Goal: Information Seeking & Learning: Learn about a topic

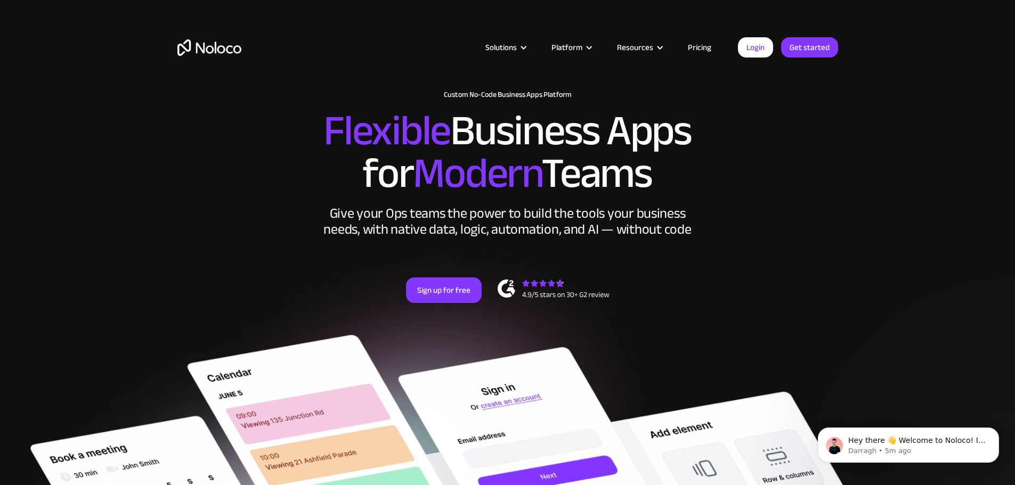
click at [713, 48] on link "Pricing" at bounding box center [700, 47] width 50 height 14
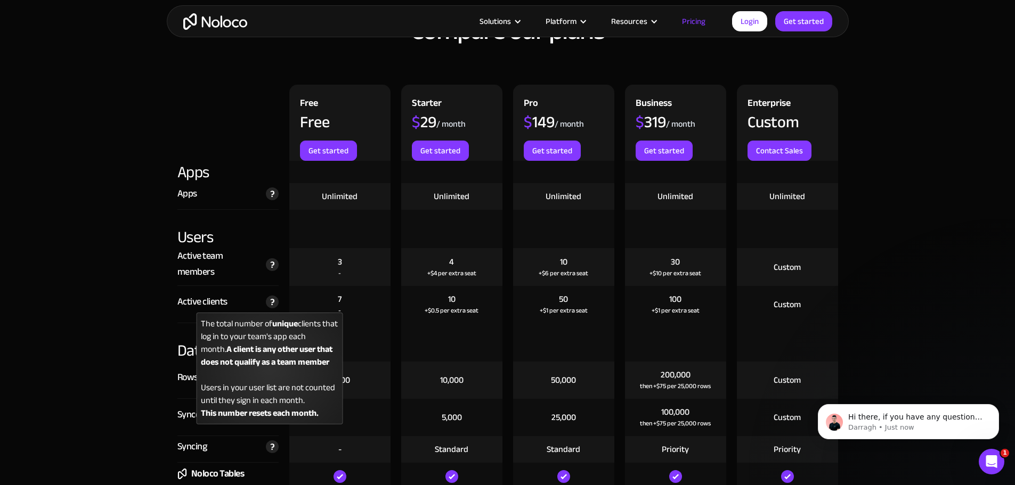
scroll to position [1155, 0]
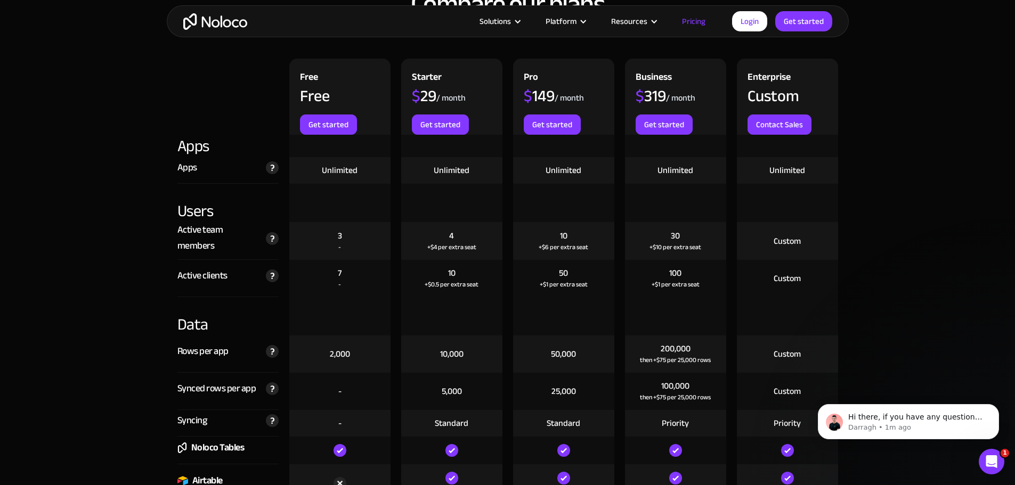
click at [248, 281] on div "Active clients The total number of unique clients that log in to your team's ap…" at bounding box center [227, 278] width 101 height 37
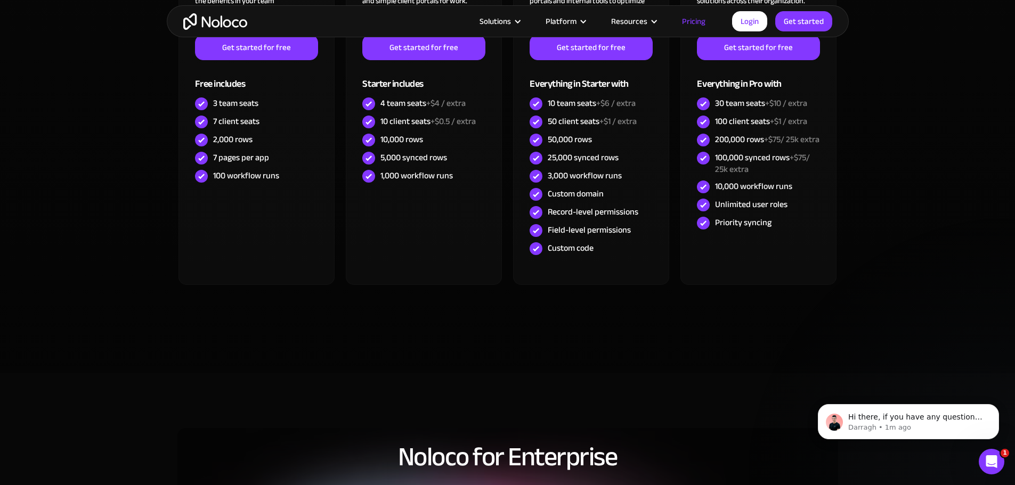
scroll to position [0, 0]
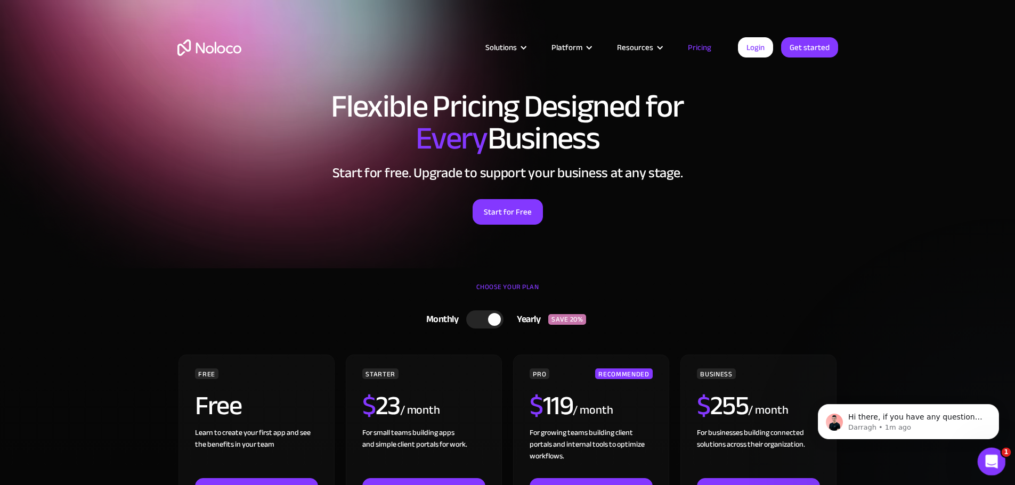
click at [993, 464] on icon "Open Intercom Messenger" at bounding box center [991, 461] width 18 height 18
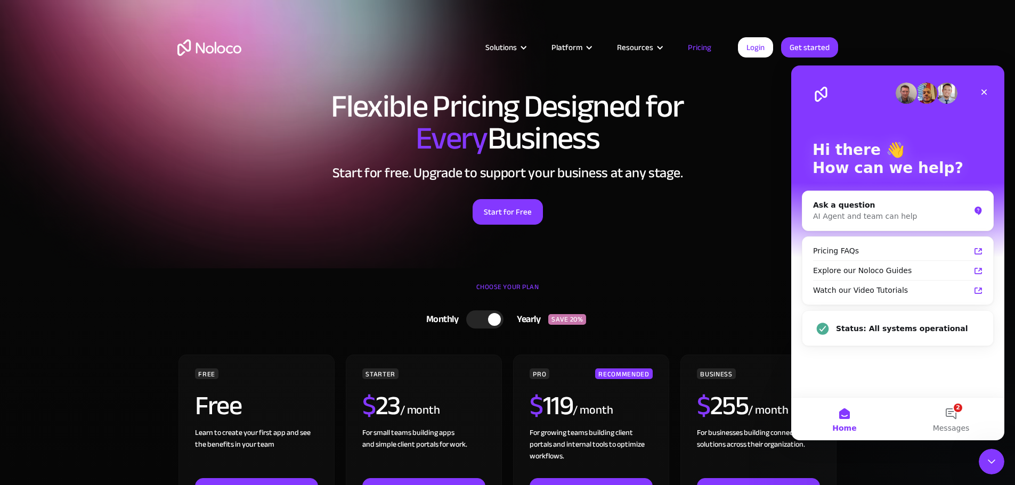
click at [550, 215] on div "Start for Free" at bounding box center [507, 208] width 661 height 33
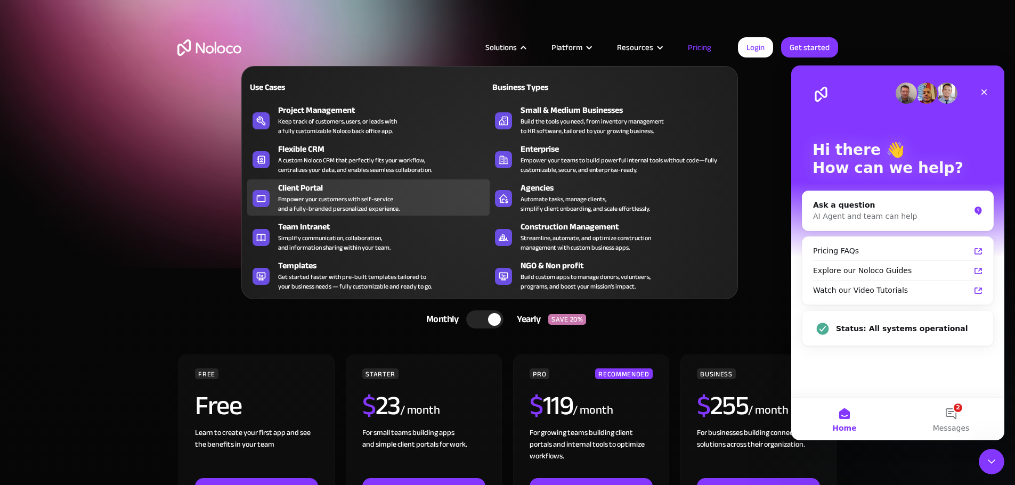
click at [400, 202] on div "Client Portal Empower your customers with self-service and a fully-branded pers…" at bounding box center [381, 198] width 206 height 32
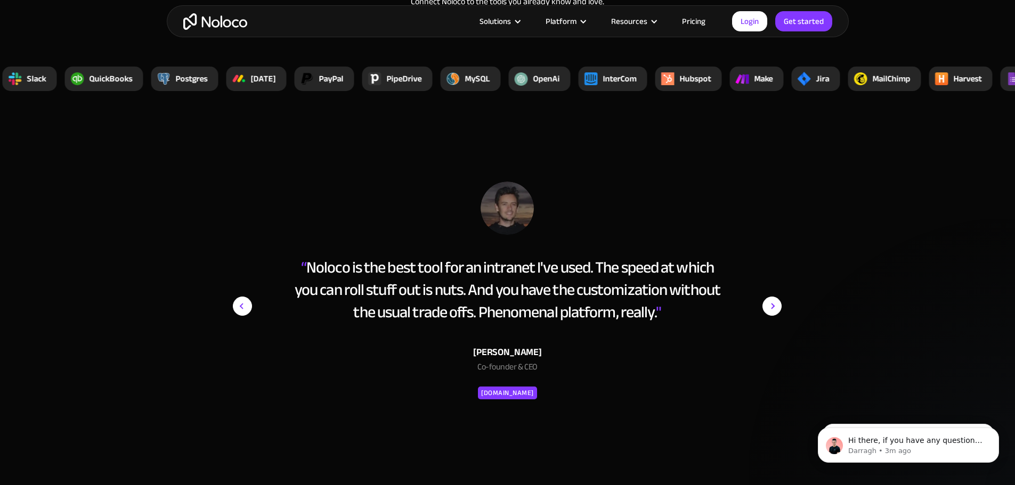
scroll to position [4174, 0]
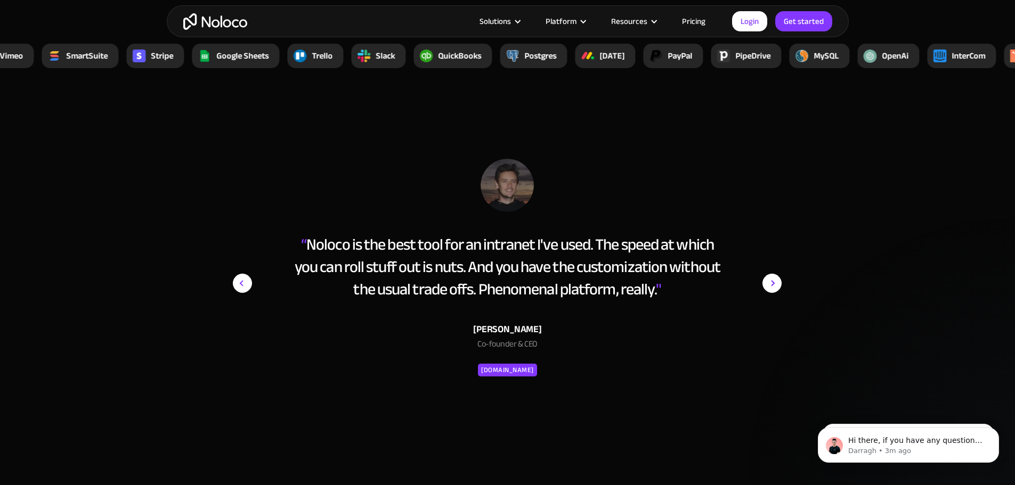
click at [818, 121] on section "“ Noloco is the best tool for an intranet I've used. The speed at which you can…" at bounding box center [507, 306] width 1015 height 396
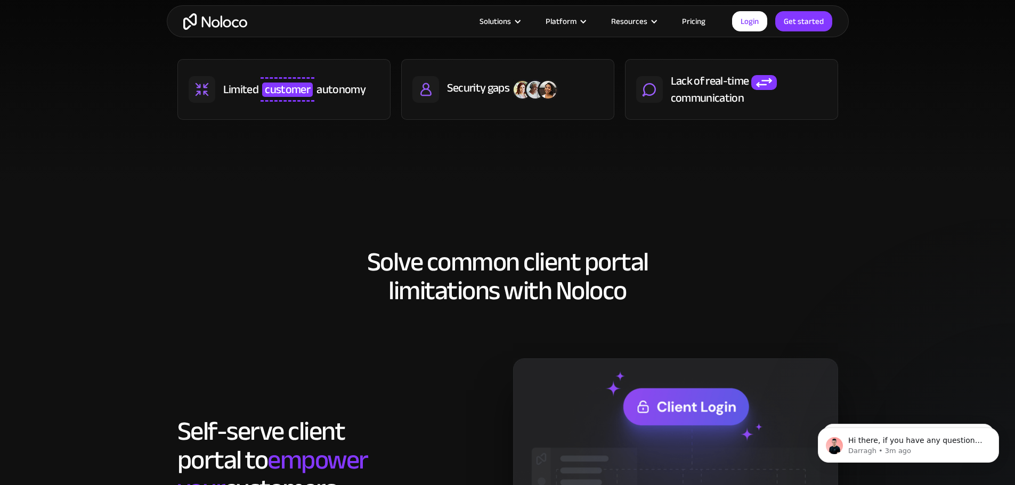
scroll to position [0, 0]
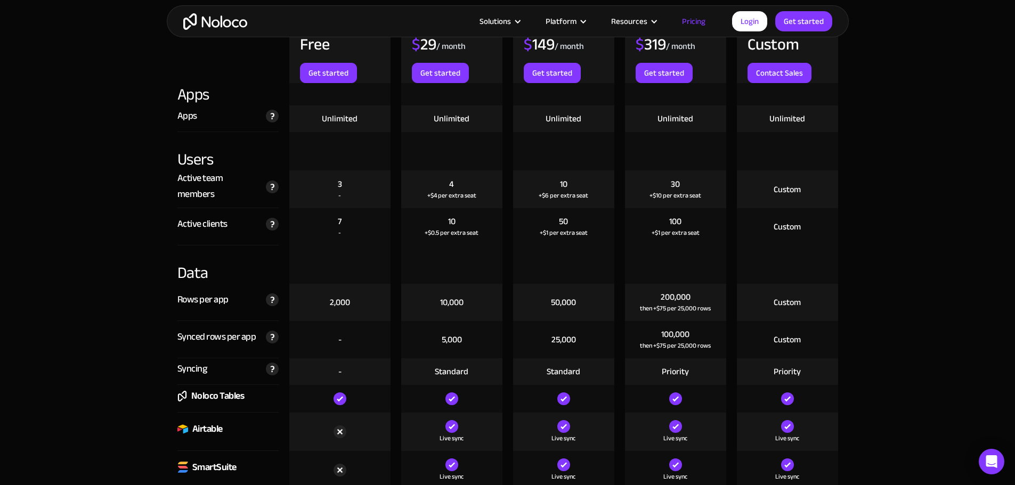
scroll to position [1243, 0]
